Goal: Register for event/course

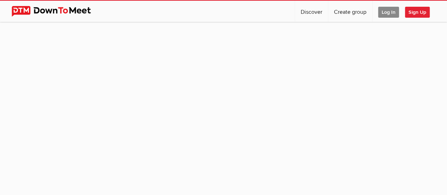
click at [383, 14] on span "Log In" at bounding box center [388, 12] width 21 height 11
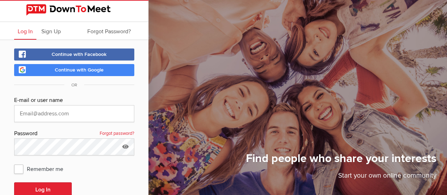
click at [86, 69] on span "Continue with Google" at bounding box center [79, 70] width 49 height 6
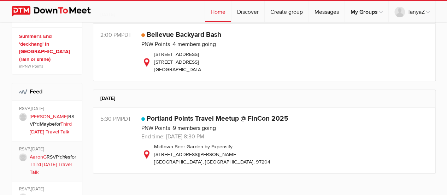
scroll to position [283, 0]
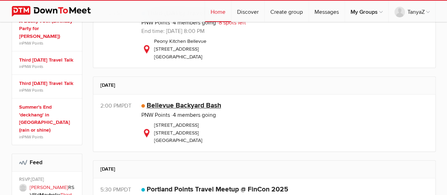
click at [166, 102] on link "Bellevue Backyard Bash" at bounding box center [184, 105] width 75 height 8
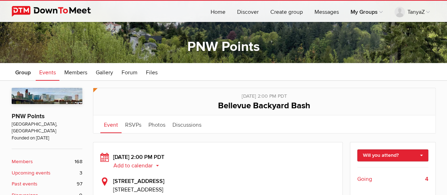
scroll to position [106, 0]
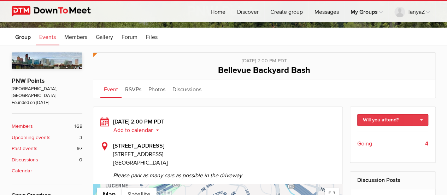
click at [391, 116] on link "Will you attend?" at bounding box center [392, 120] width 71 height 12
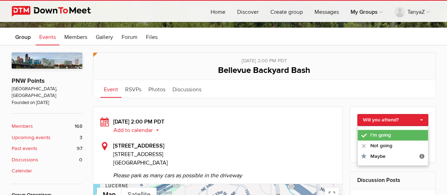
click at [387, 134] on link "I'm going" at bounding box center [393, 135] width 70 height 11
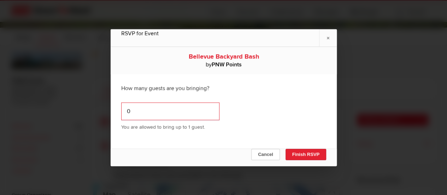
drag, startPoint x: 168, startPoint y: 111, endPoint x: 120, endPoint y: 114, distance: 48.5
click at [120, 114] on div "How many guests are you bringing? 0 You are allowed to bring up to 1 guest." at bounding box center [224, 106] width 226 height 67
type input "1"
click at [207, 108] on input "1" at bounding box center [170, 111] width 98 height 18
click at [193, 111] on input "1" at bounding box center [170, 111] width 98 height 18
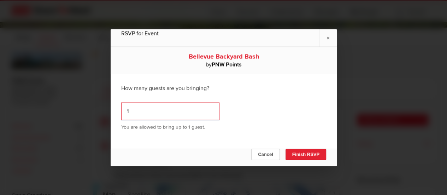
click at [208, 109] on input "1" at bounding box center [170, 111] width 98 height 18
click at [188, 115] on input "1" at bounding box center [170, 111] width 98 height 18
click at [304, 152] on button "Finish RSVP" at bounding box center [305, 153] width 41 height 11
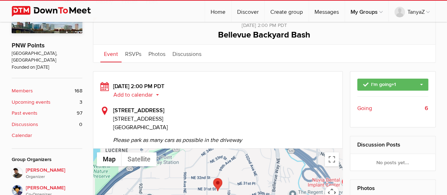
scroll to position [177, 0]
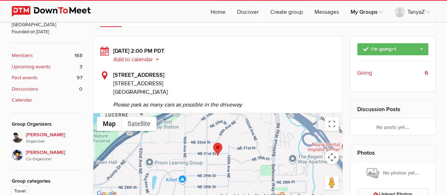
click at [364, 71] on span "Going" at bounding box center [364, 73] width 15 height 8
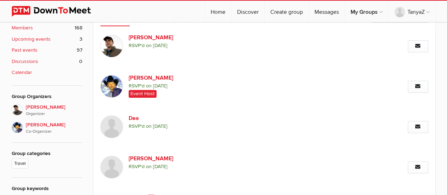
scroll to position [134, 0]
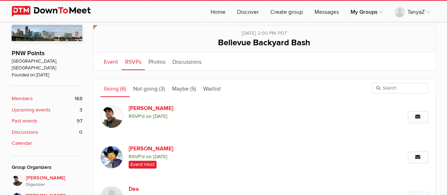
click at [113, 64] on link "Event" at bounding box center [110, 61] width 21 height 18
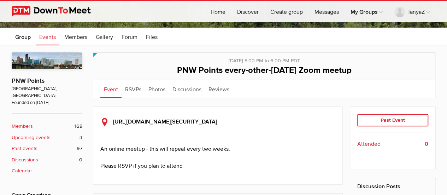
scroll to position [141, 0]
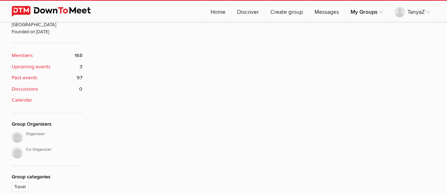
scroll to position [106, 0]
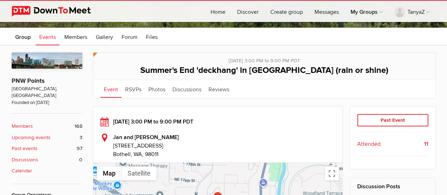
scroll to position [177, 0]
